Goal: Communication & Community: Answer question/provide support

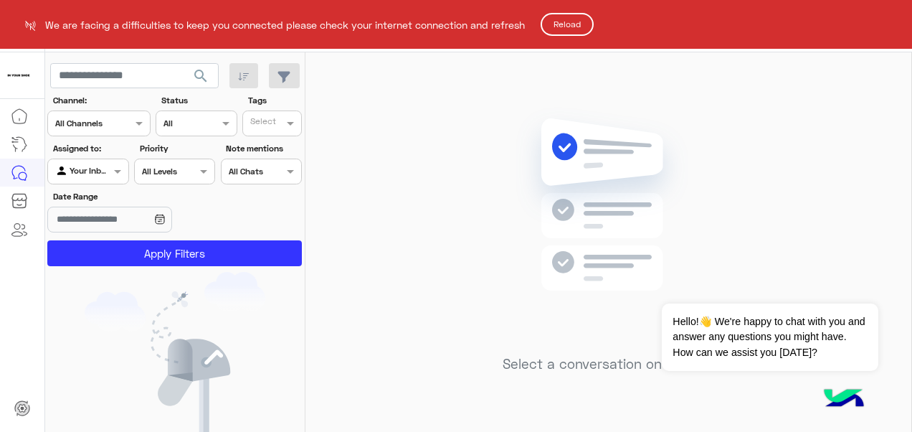
click at [560, 10] on html "We are facing a difficulties to keep you connected please check your internet c…" at bounding box center [456, 216] width 912 height 432
click at [571, 24] on button "Reload" at bounding box center [567, 24] width 53 height 23
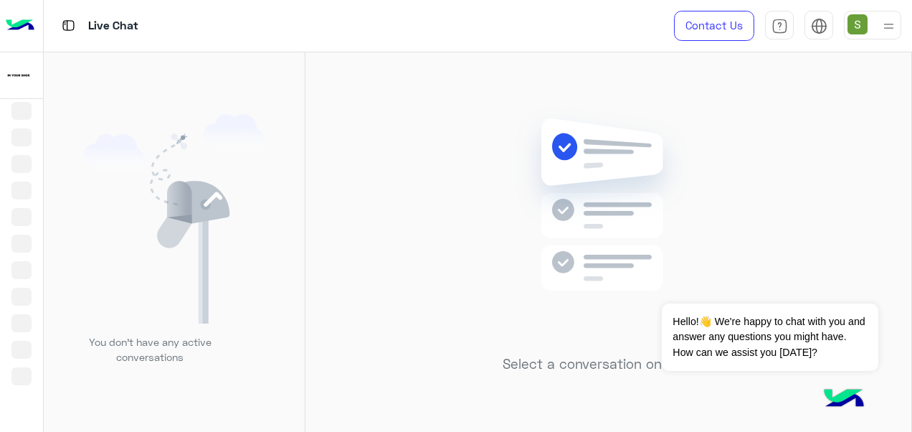
click at [894, 26] on img at bounding box center [889, 26] width 18 height 18
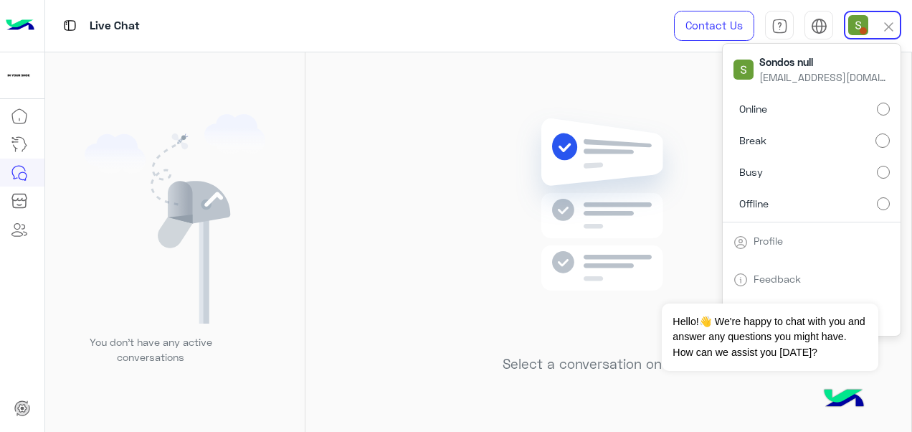
click at [822, 102] on label "Online" at bounding box center [811, 109] width 156 height 26
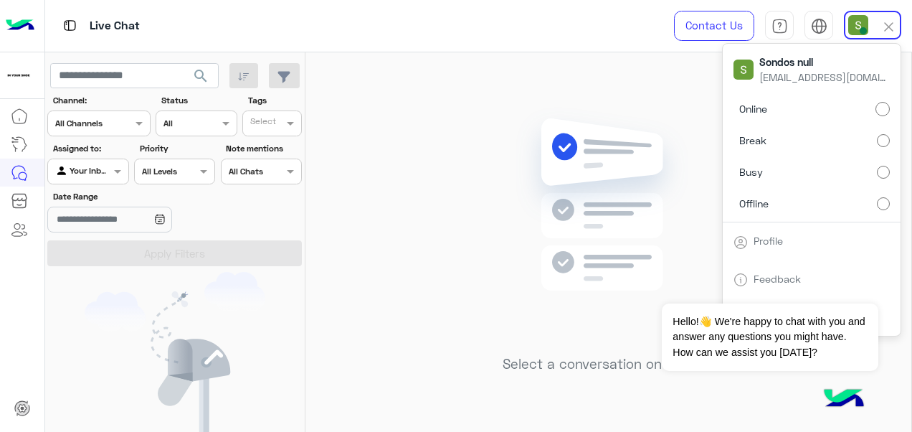
click at [358, 168] on div "Select a conversation on the left" at bounding box center [608, 244] width 606 height 385
